Goal: Information Seeking & Learning: Learn about a topic

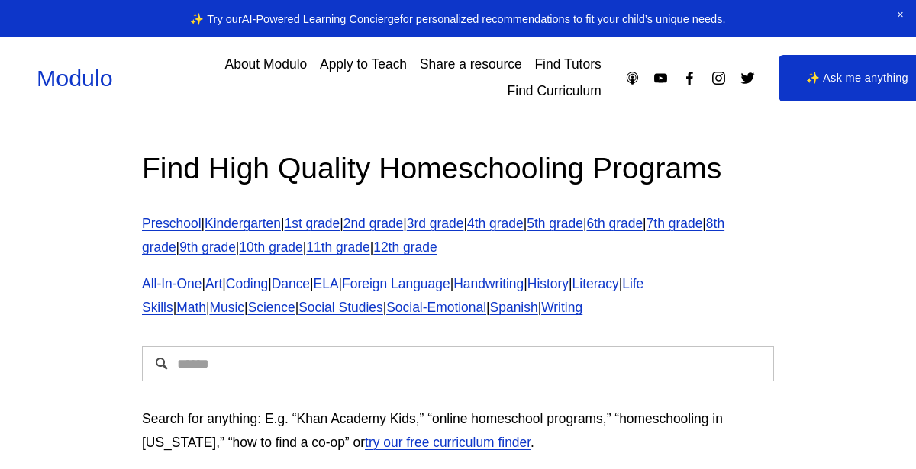
click at [136, 166] on div "Find High Quality Homeschooling Programs Preschool | Kindergarten | 1st grade |…" at bounding box center [458, 241] width 658 height 185
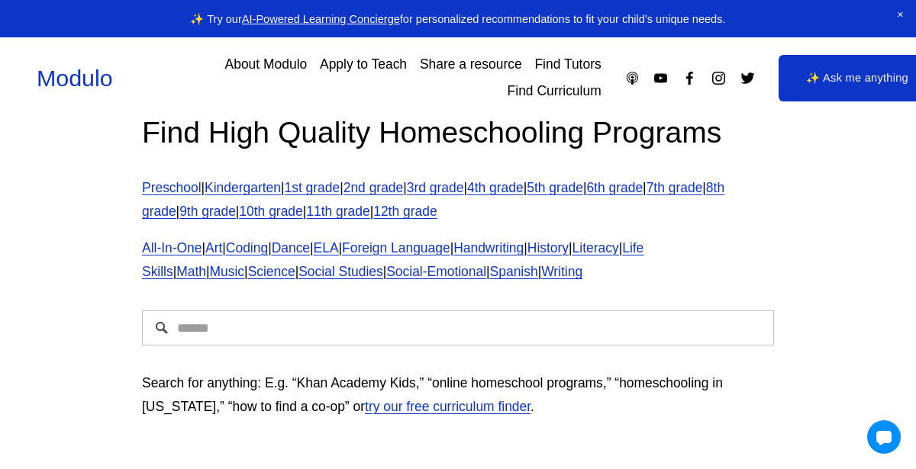
scroll to position [37, 0]
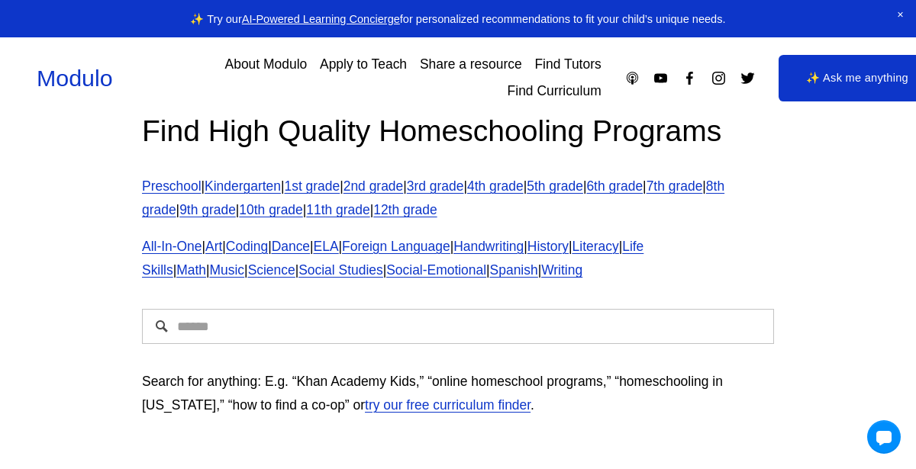
click at [450, 188] on link "3rd grade" at bounding box center [435, 186] width 57 height 15
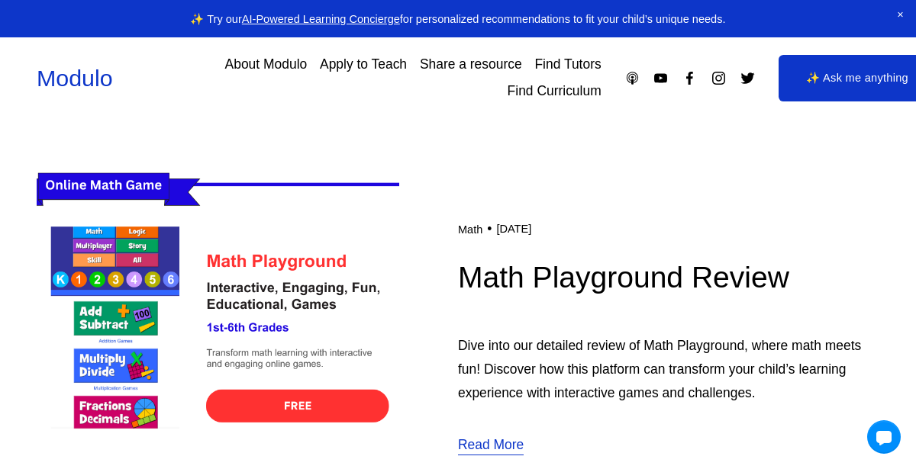
scroll to position [382, 0]
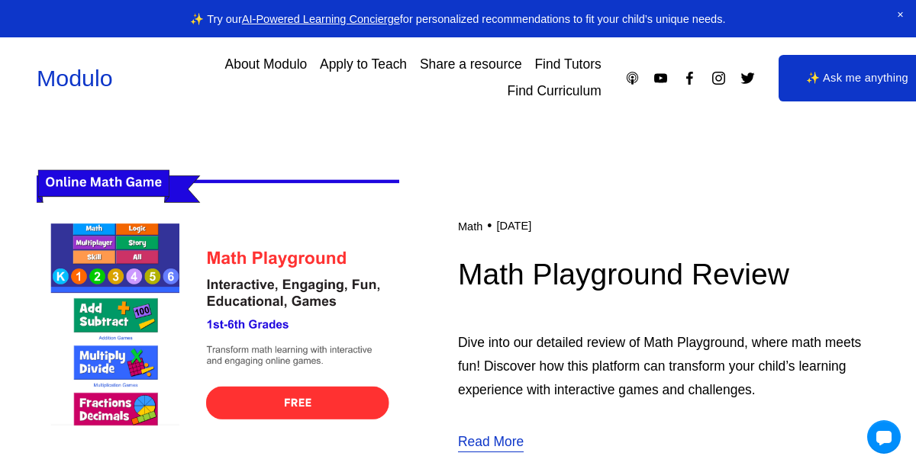
click at [236, 393] on img at bounding box center [218, 334] width 362 height 363
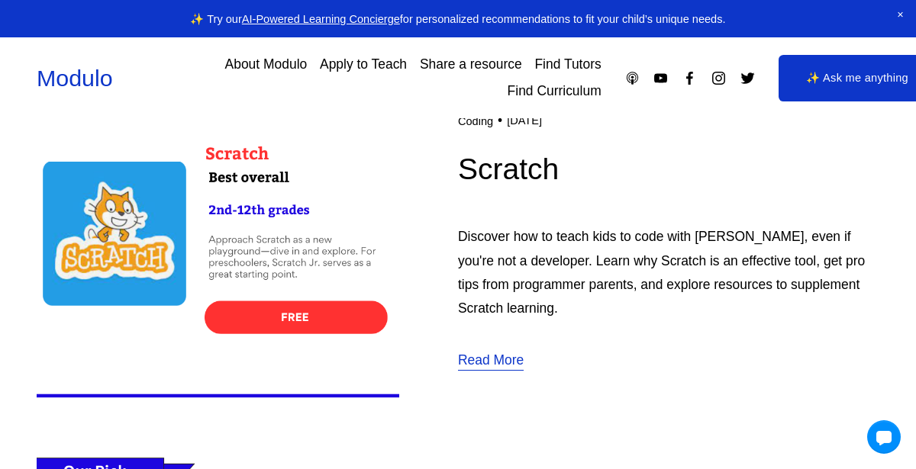
scroll to position [3235, 0]
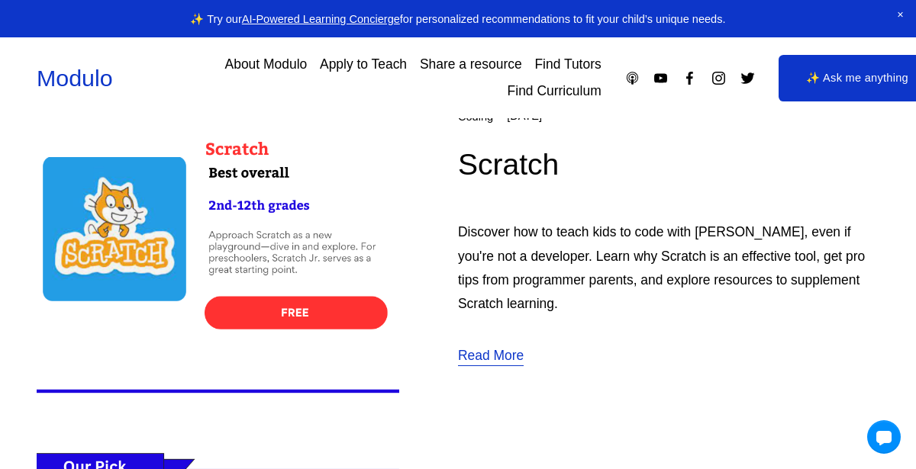
click at [364, 287] on img at bounding box center [218, 236] width 362 height 363
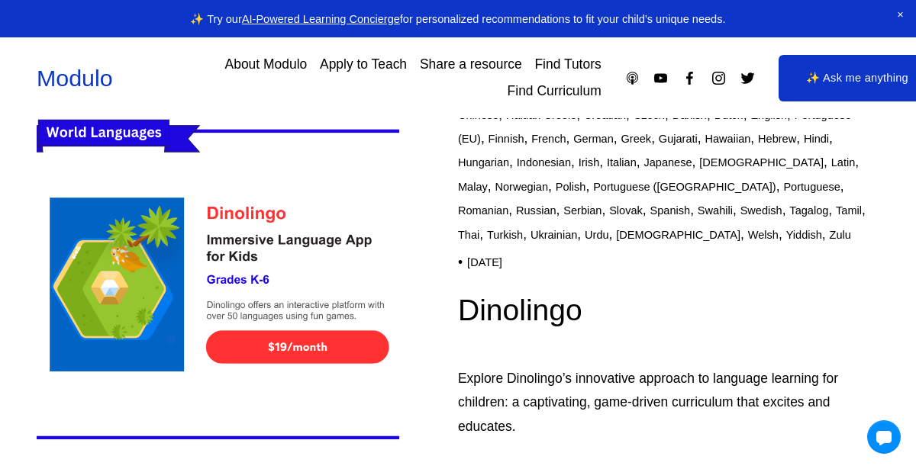
scroll to position [4758, 0]
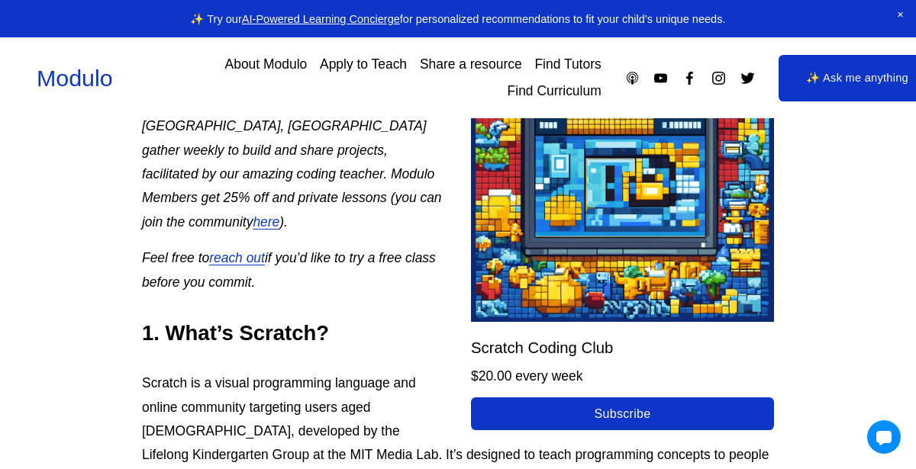
scroll to position [824, 0]
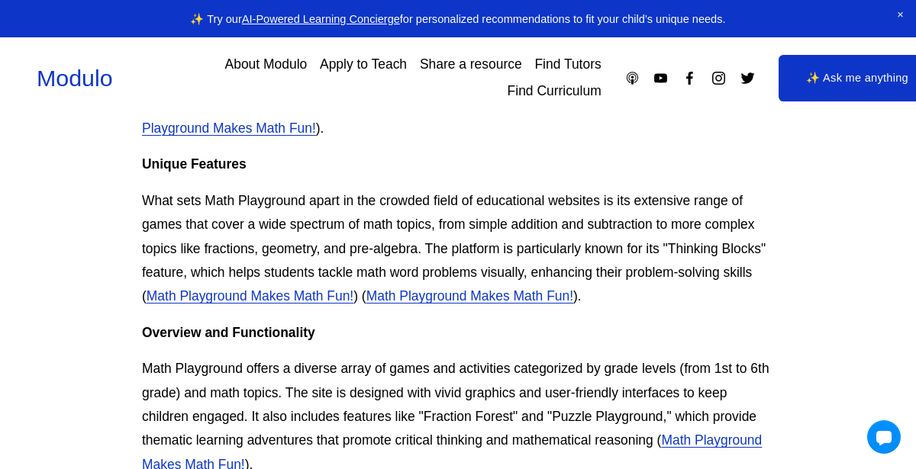
scroll to position [850, 0]
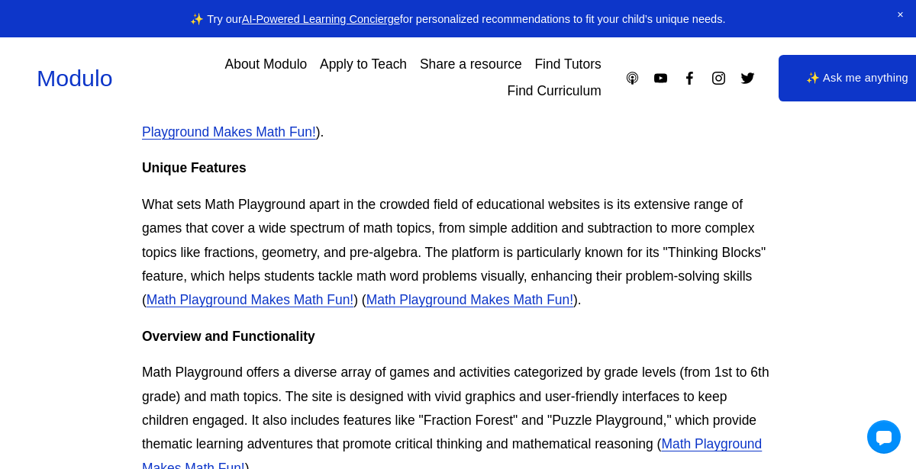
click at [183, 304] on link "Math Playground Makes Math Fun!" at bounding box center [250, 299] width 207 height 15
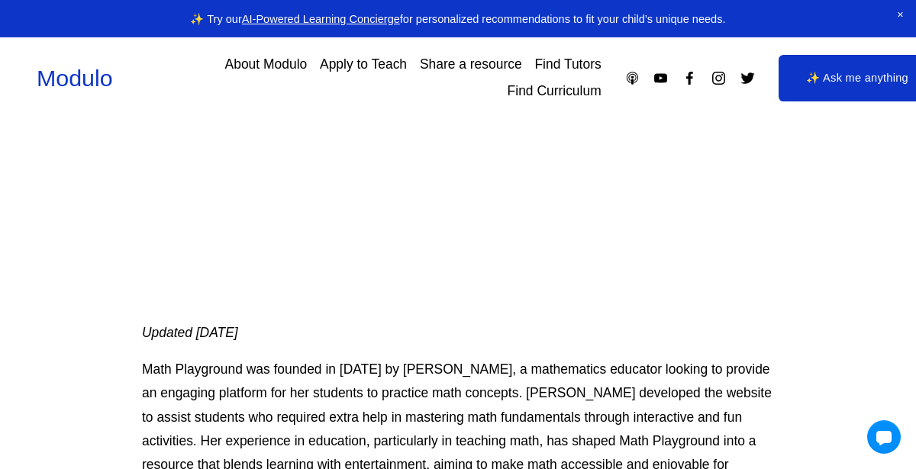
scroll to position [0, 0]
